Goal: Communication & Community: Answer question/provide support

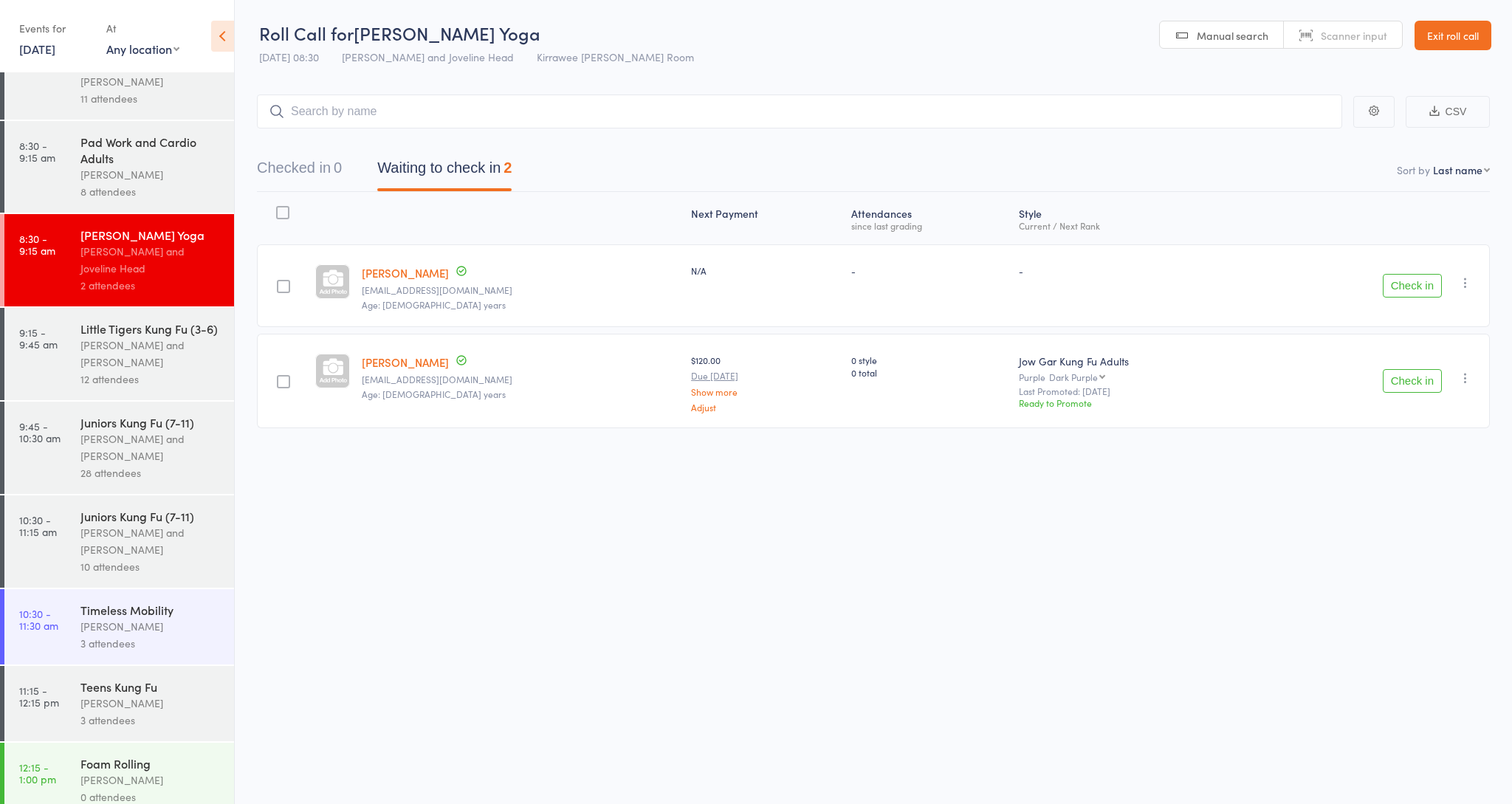
scroll to position [291, 0]
click at [1447, 32] on link "Exit roll call" at bounding box center [1453, 35] width 77 height 30
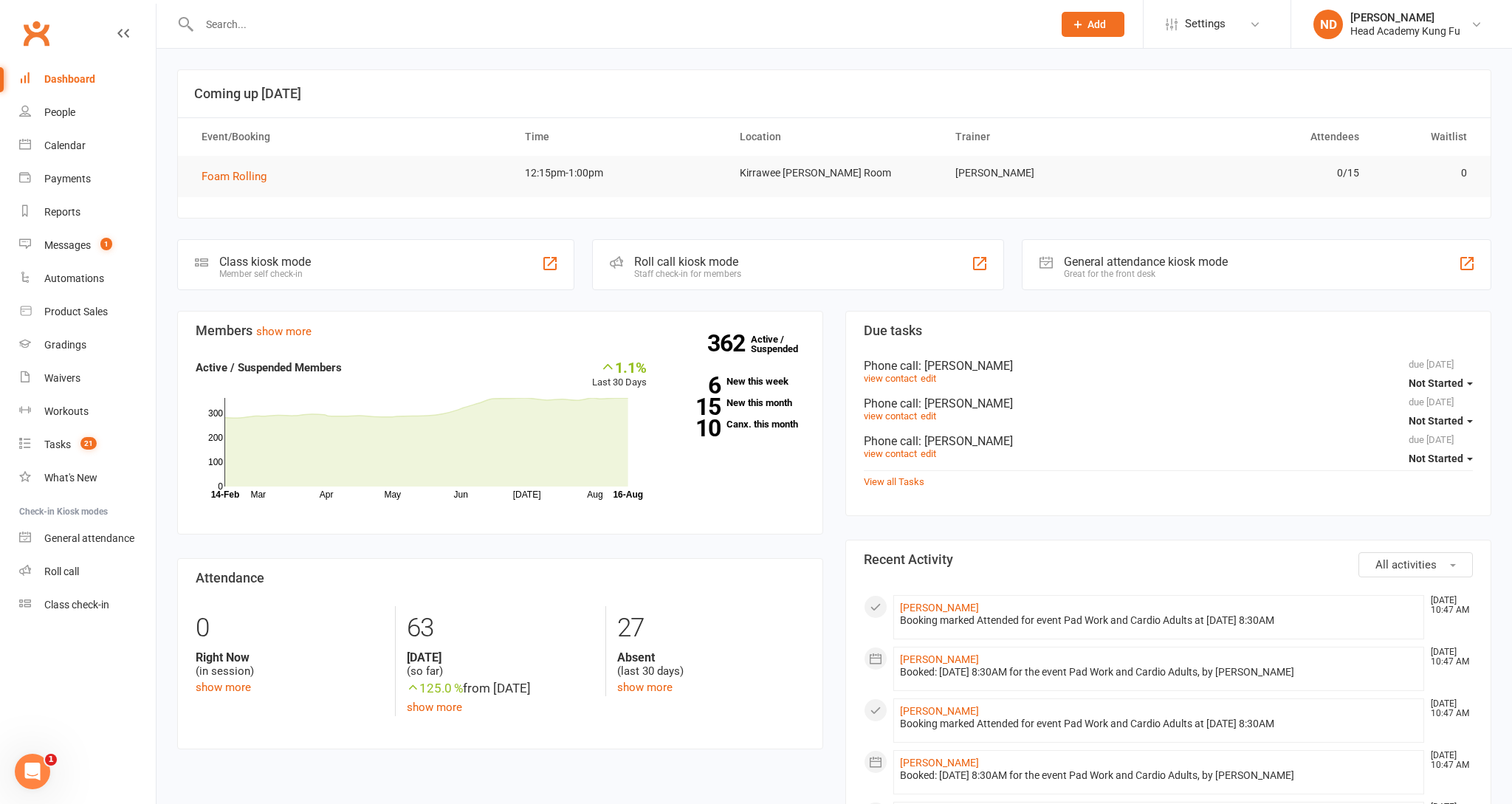
click at [818, 37] on div at bounding box center [610, 24] width 865 height 48
click at [809, 22] on input "text" at bounding box center [618, 24] width 848 height 20
click at [97, 244] on link "Messages 1" at bounding box center [88, 246] width 137 height 33
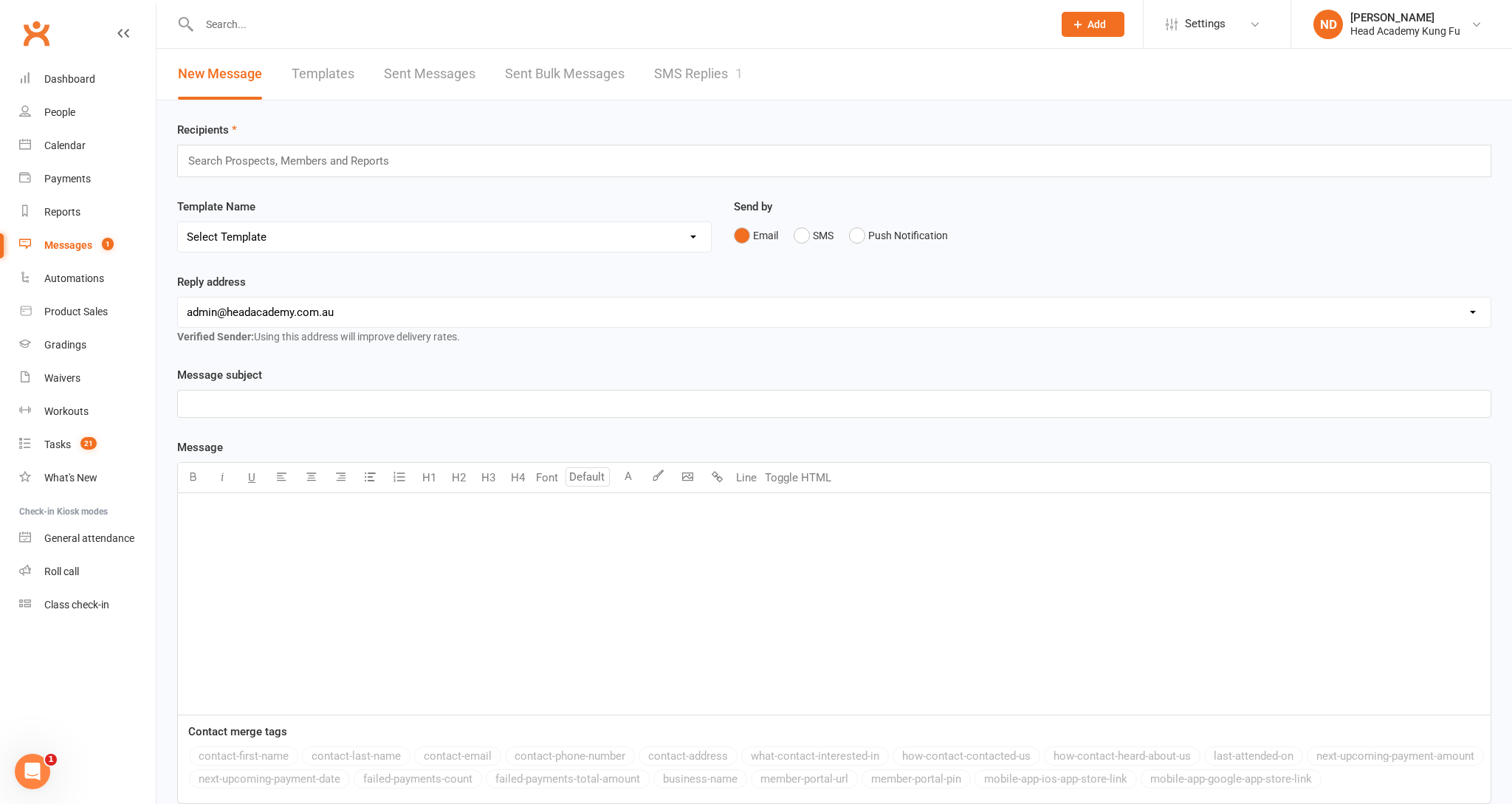
click at [663, 75] on link "SMS Replies 1" at bounding box center [698, 74] width 89 height 51
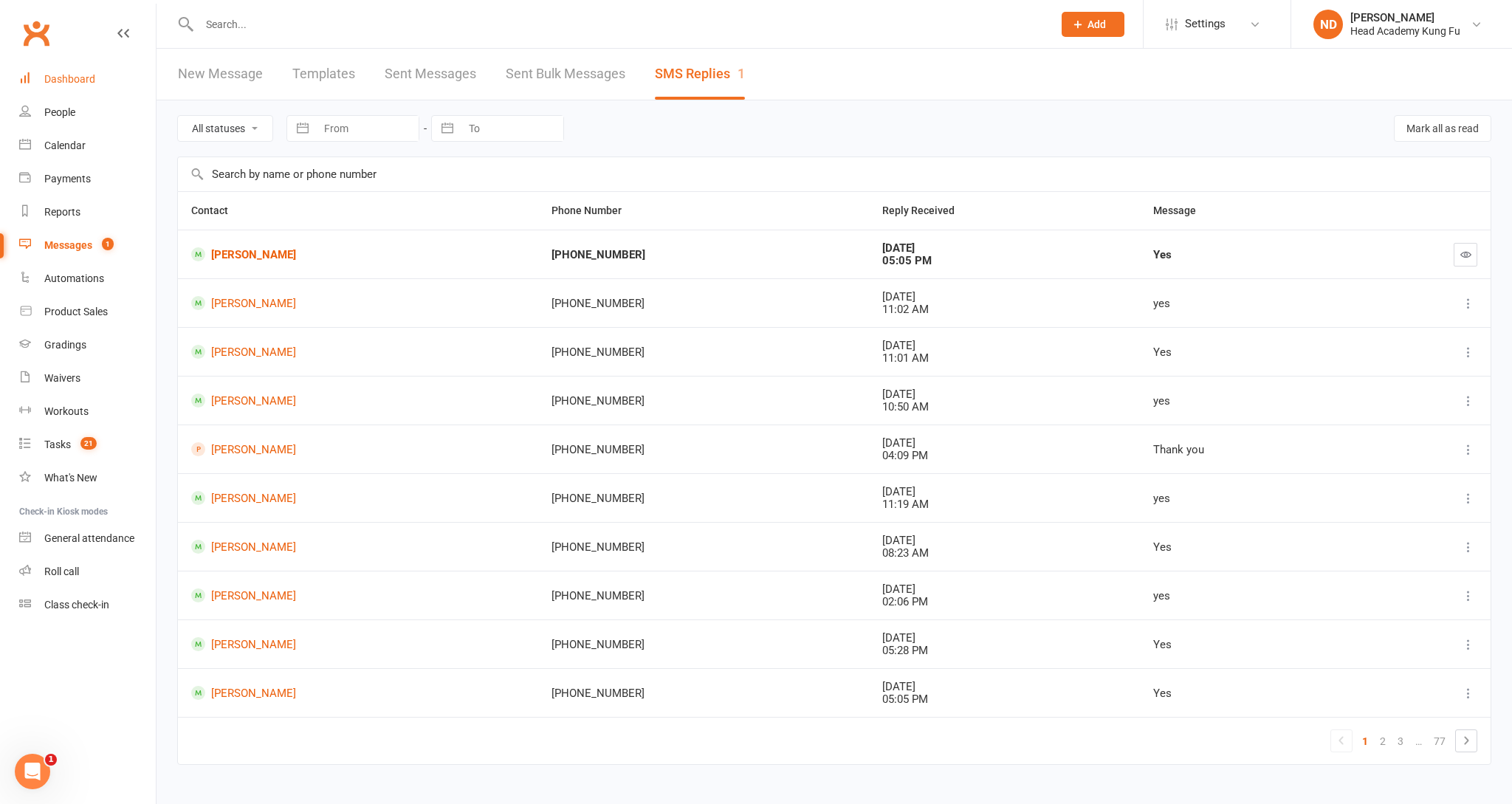
click at [62, 68] on link "Dashboard" at bounding box center [88, 79] width 137 height 33
